Goal: Information Seeking & Learning: Learn about a topic

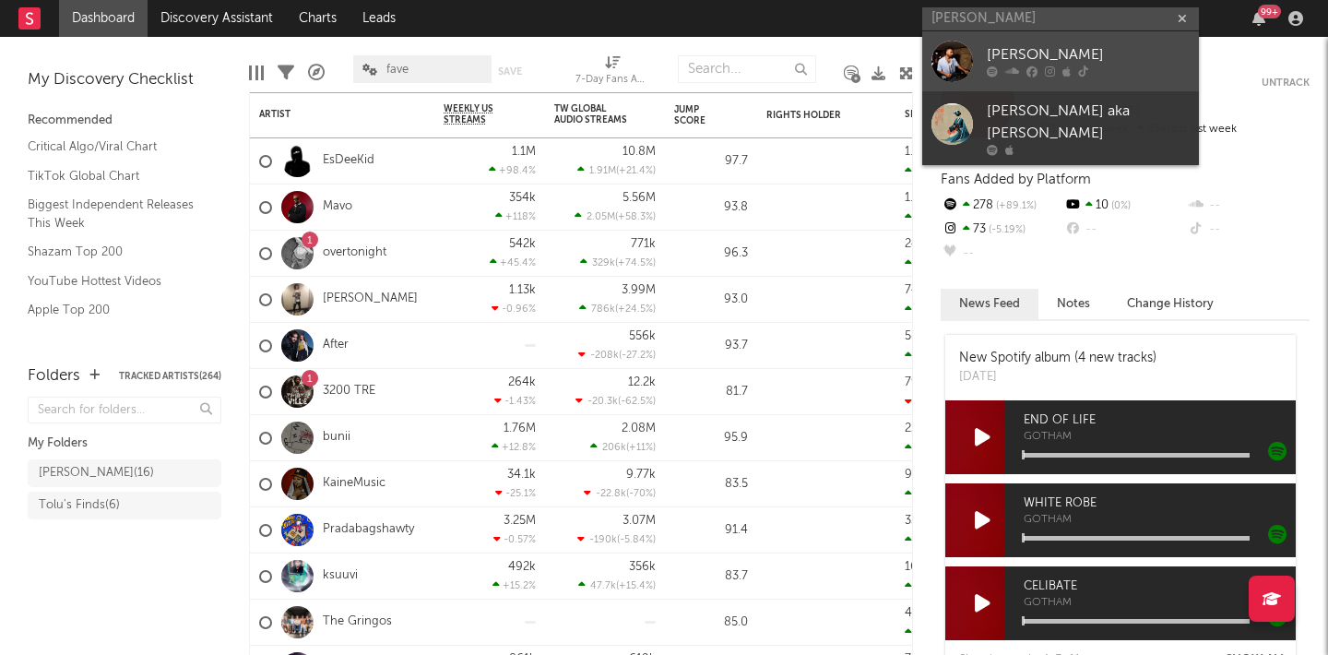
type input "[PERSON_NAME]"
click at [1029, 51] on div "[PERSON_NAME]" at bounding box center [1088, 55] width 203 height 22
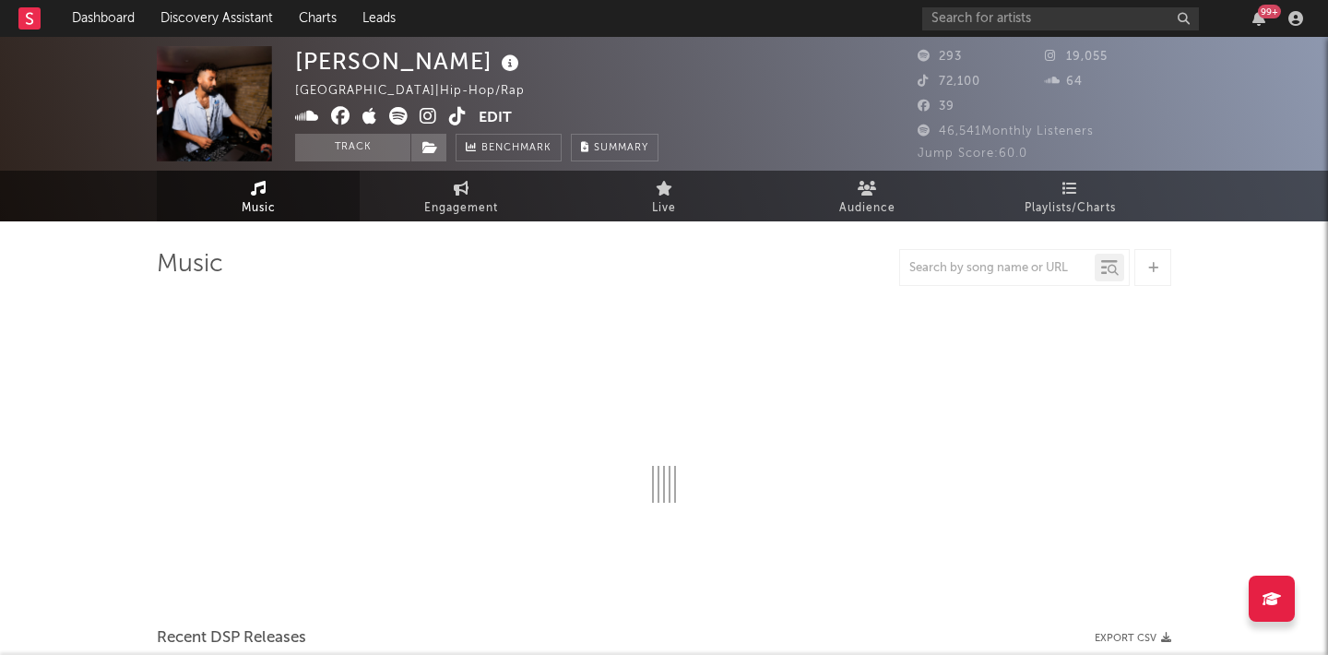
select select "1w"
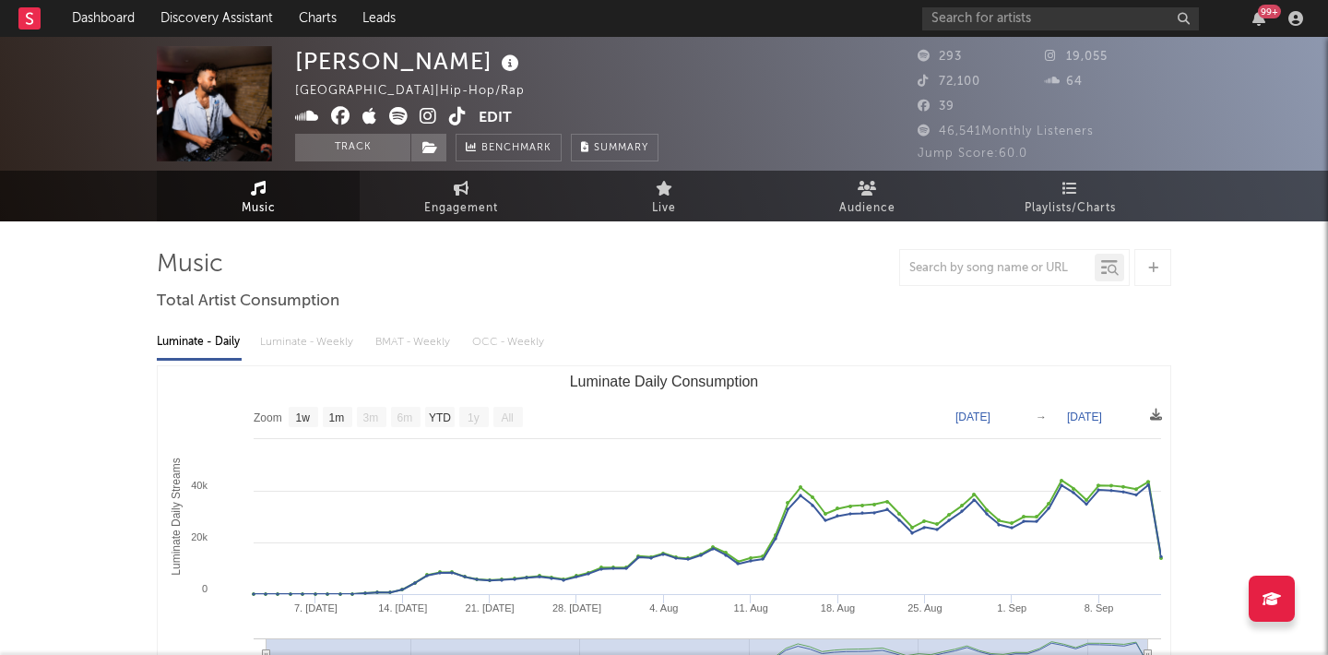
scroll to position [5, 0]
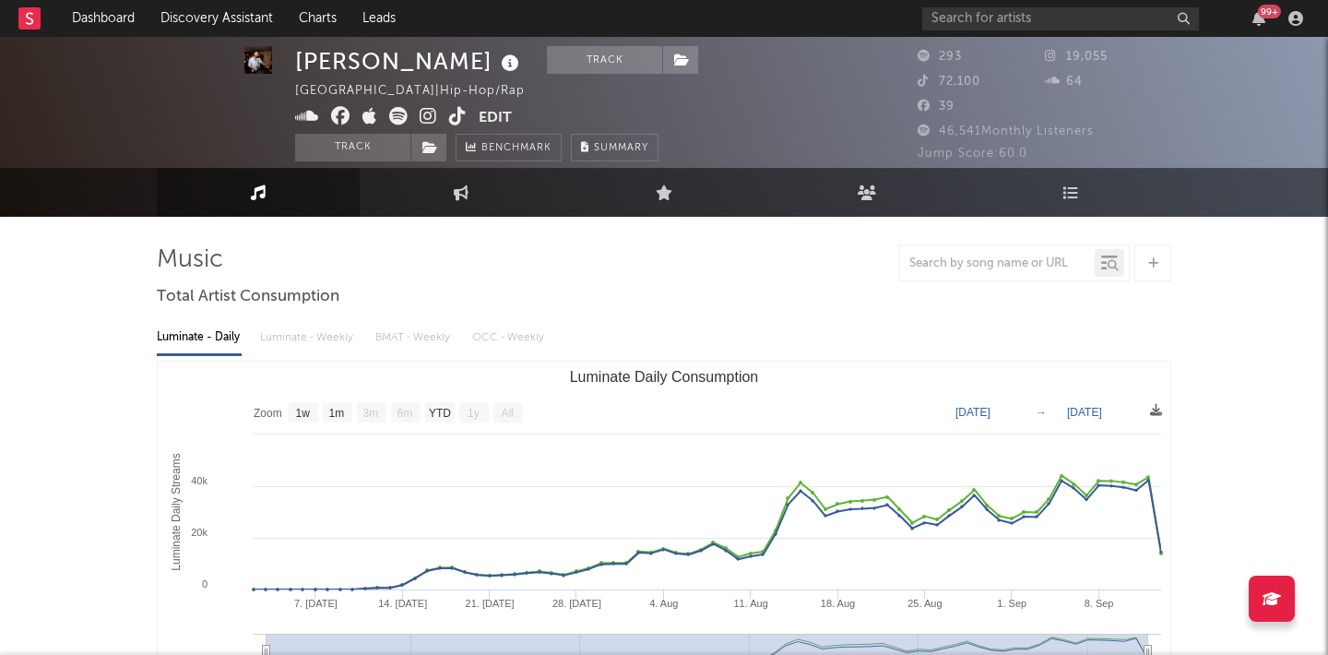
click at [292, 335] on div "Luminate - Daily Luminate - Weekly BMAT - Weekly OCC - Weekly" at bounding box center [664, 337] width 1015 height 31
click at [289, 327] on div "Luminate - Daily Luminate - Weekly BMAT - Weekly OCC - Weekly" at bounding box center [664, 337] width 1015 height 31
click at [284, 342] on div "Luminate - Daily Luminate - Weekly BMAT - Weekly OCC - Weekly" at bounding box center [664, 337] width 1015 height 31
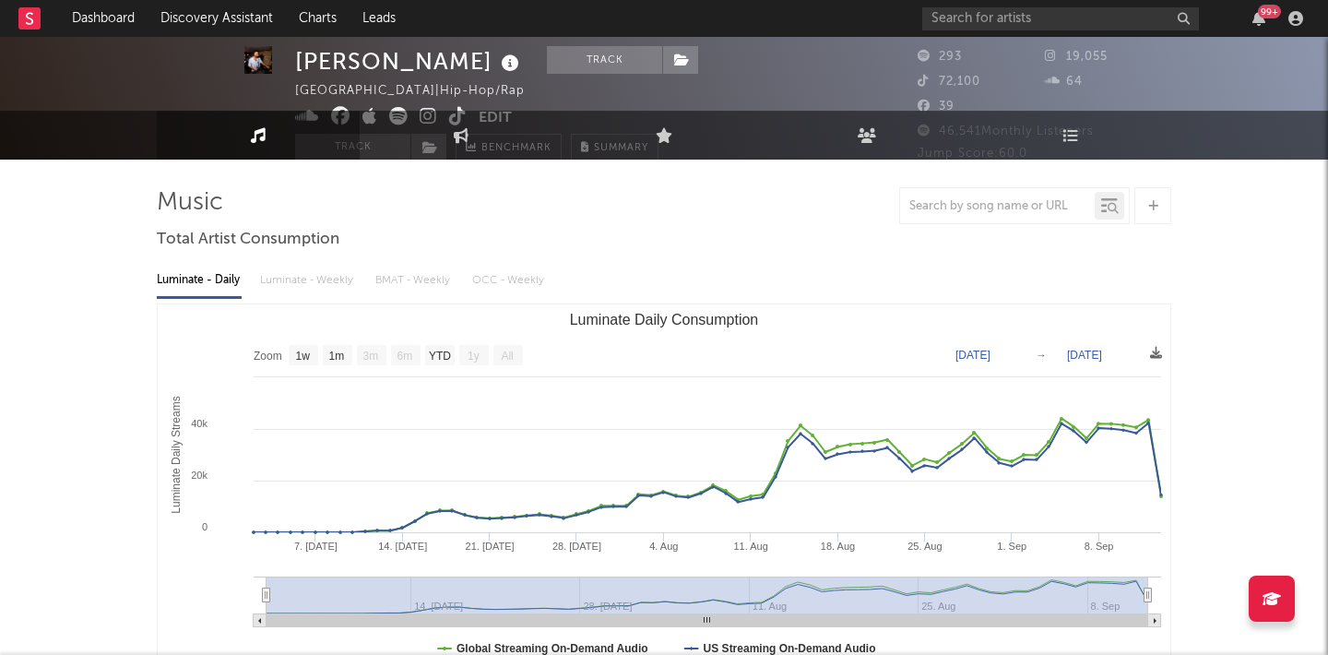
scroll to position [262, 0]
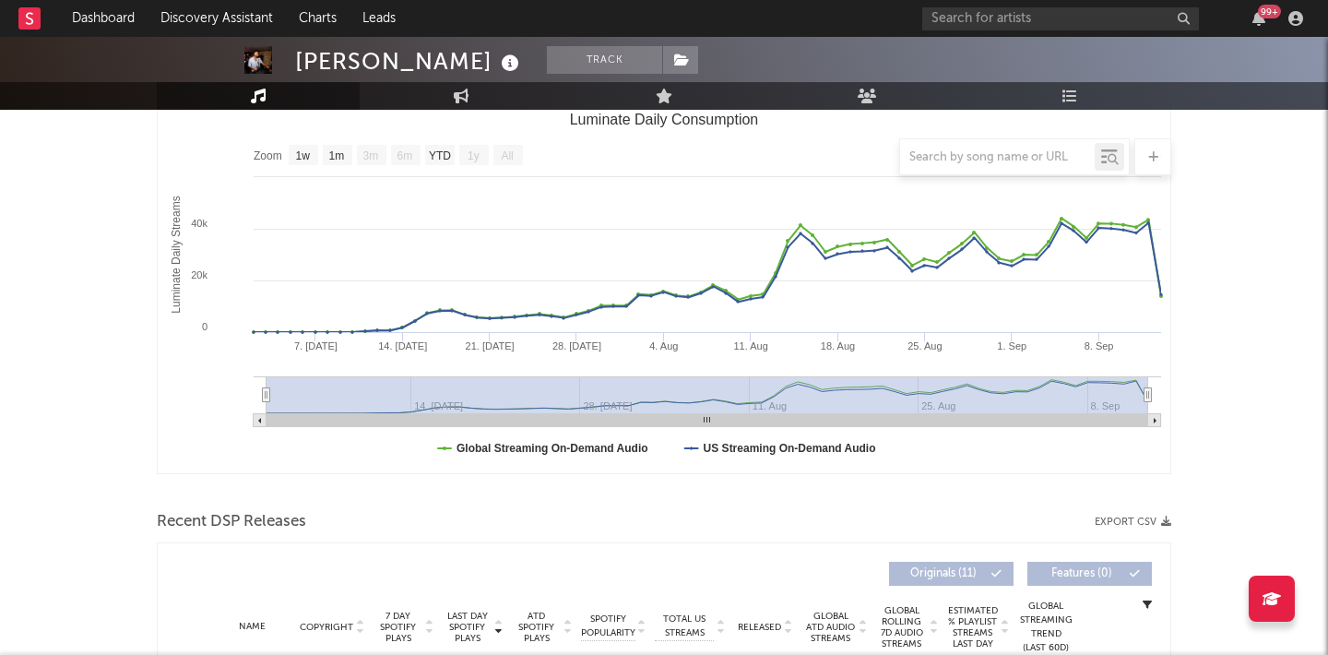
click at [307, 157] on div at bounding box center [664, 156] width 1015 height 37
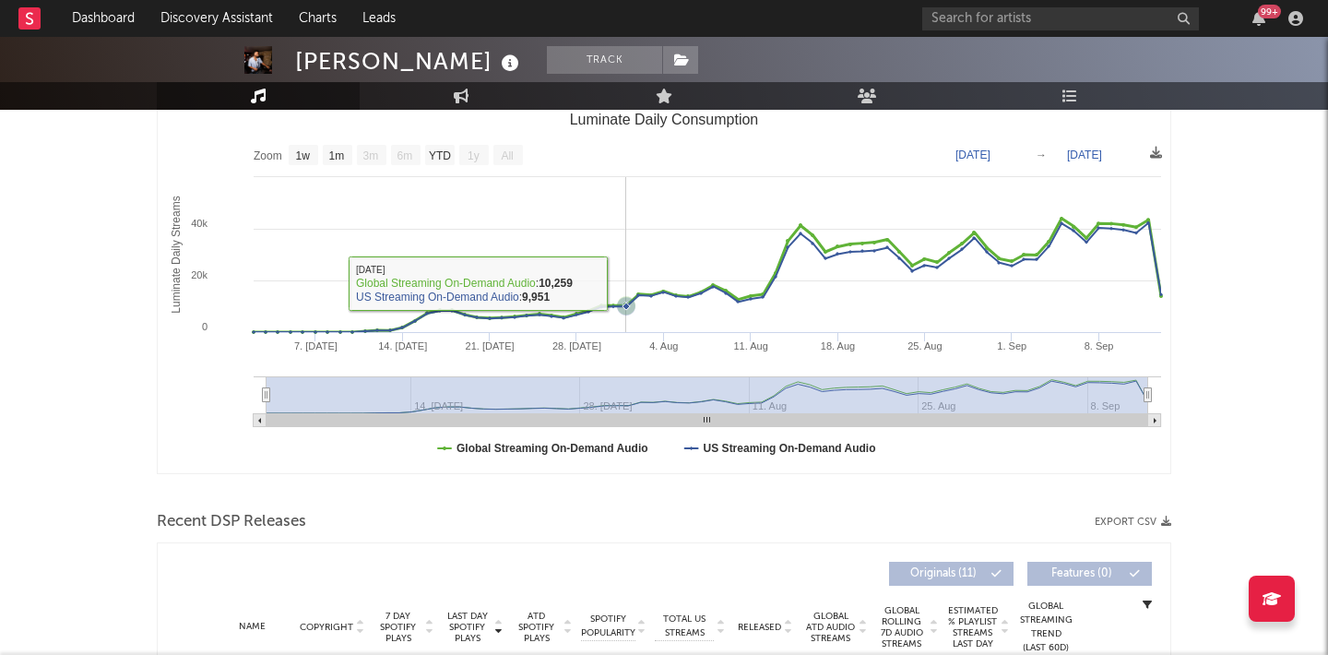
scroll to position [0, 0]
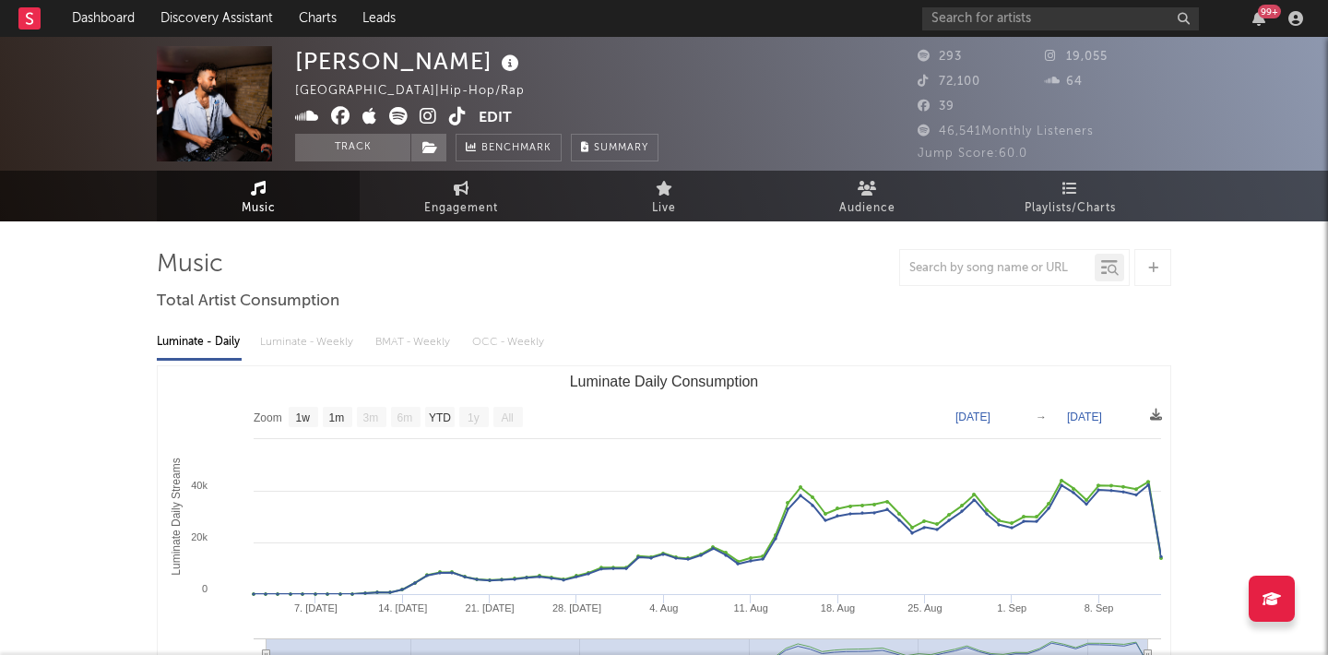
click at [335, 341] on div "Luminate - Daily Luminate - Weekly BMAT - Weekly OCC - Weekly" at bounding box center [664, 342] width 1015 height 31
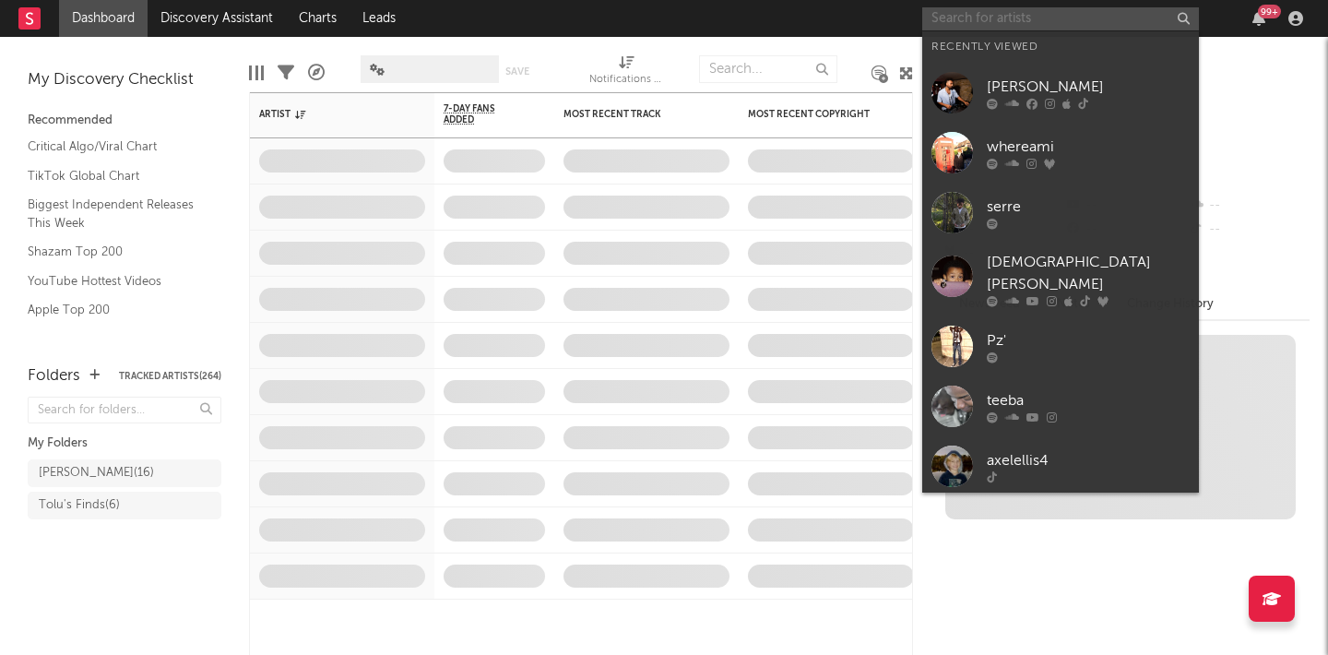
click at [1101, 14] on input "text" at bounding box center [1060, 18] width 277 height 23
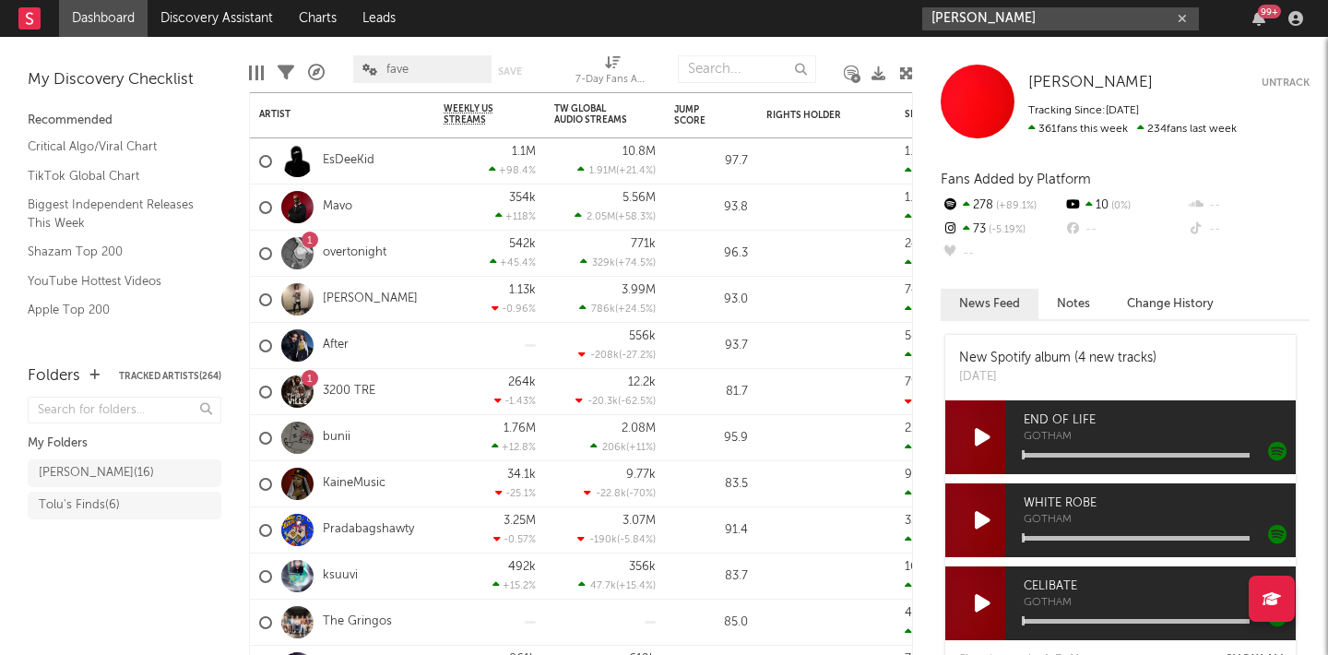
click at [1019, 10] on input "[PERSON_NAME]" at bounding box center [1060, 18] width 277 height 23
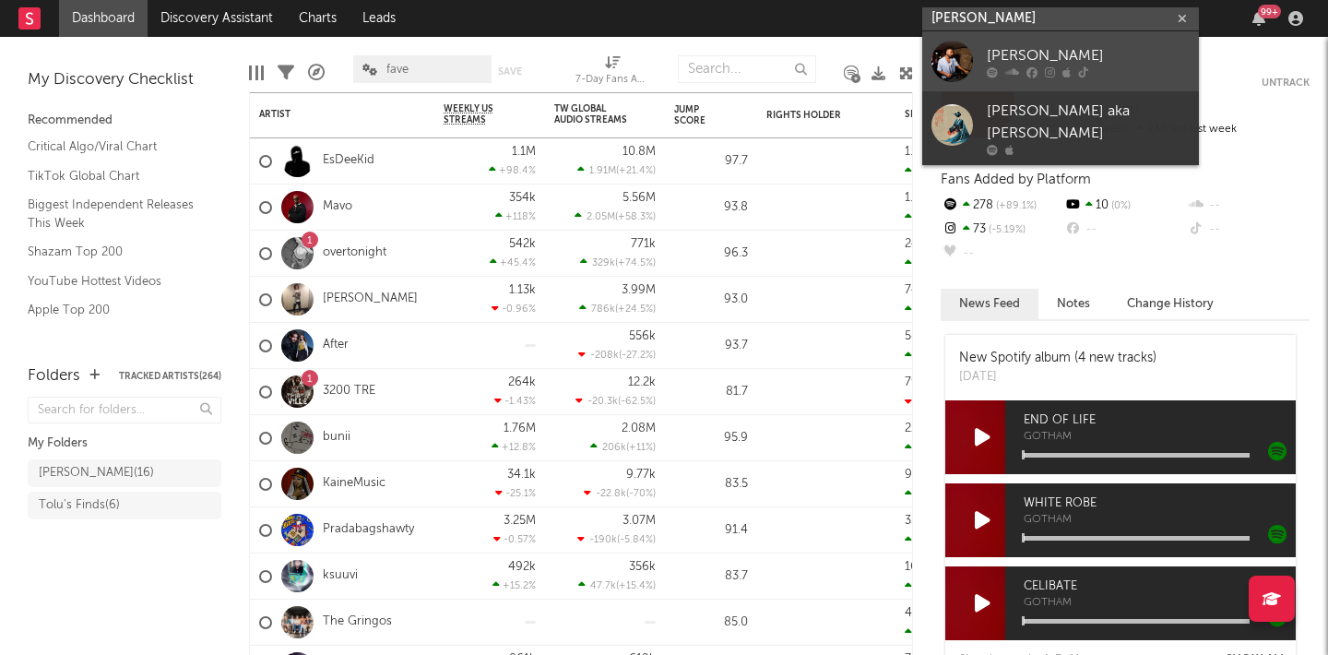
type input "[PERSON_NAME]"
click at [1040, 50] on div "[PERSON_NAME]" at bounding box center [1088, 55] width 203 height 22
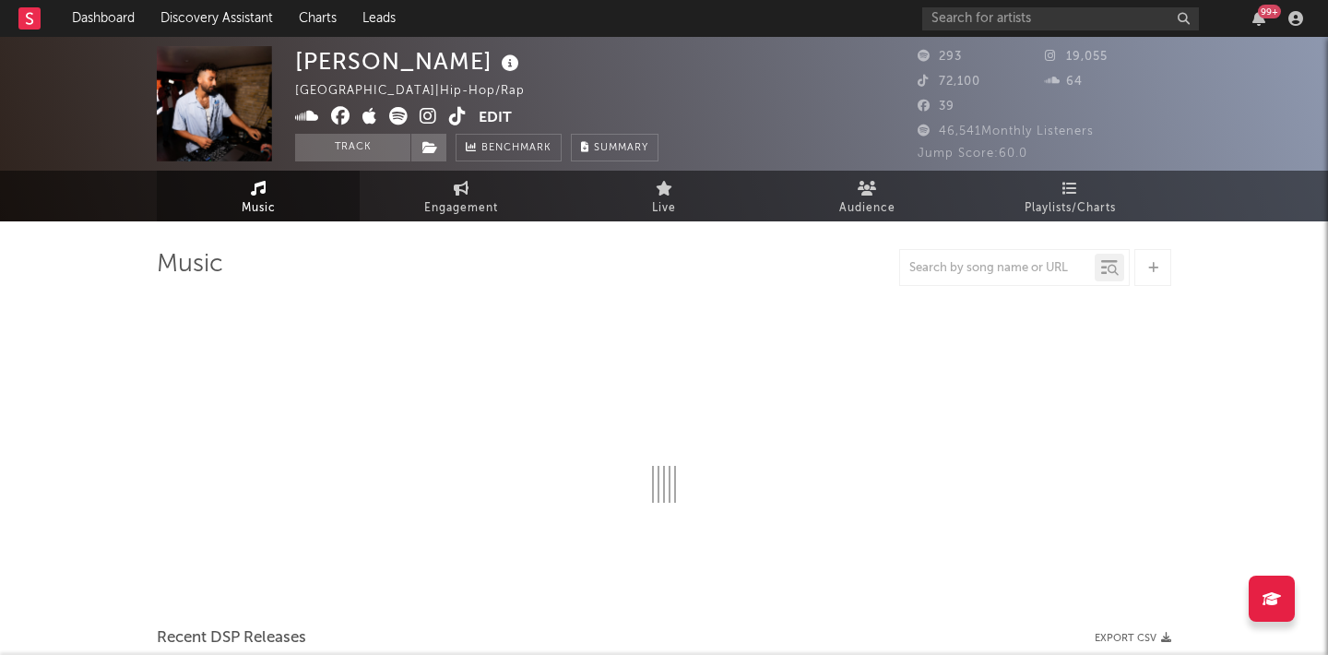
select select "1w"
